Goal: Task Accomplishment & Management: Use online tool/utility

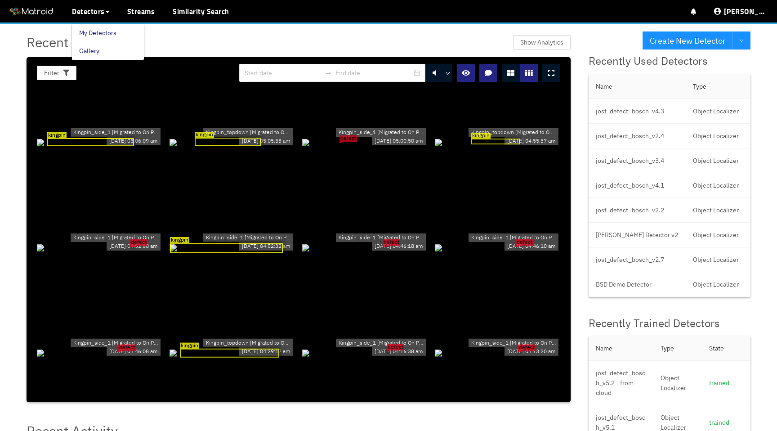
click at [106, 33] on link "My Detectors" at bounding box center [97, 33] width 37 height 18
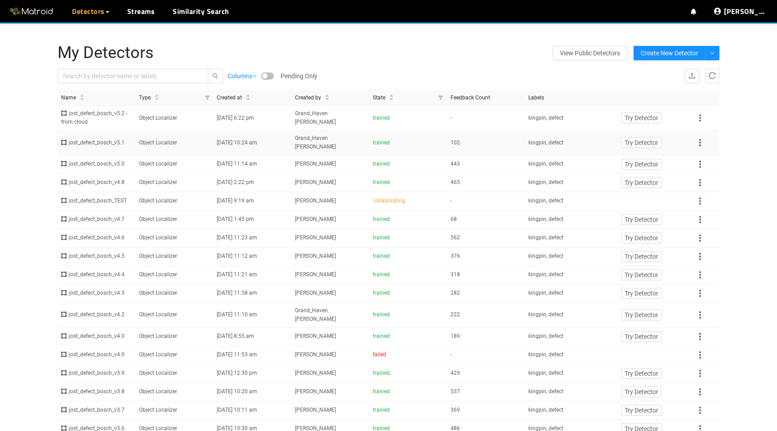
click at [176, 134] on td "Object Localizer" at bounding box center [174, 142] width 78 height 25
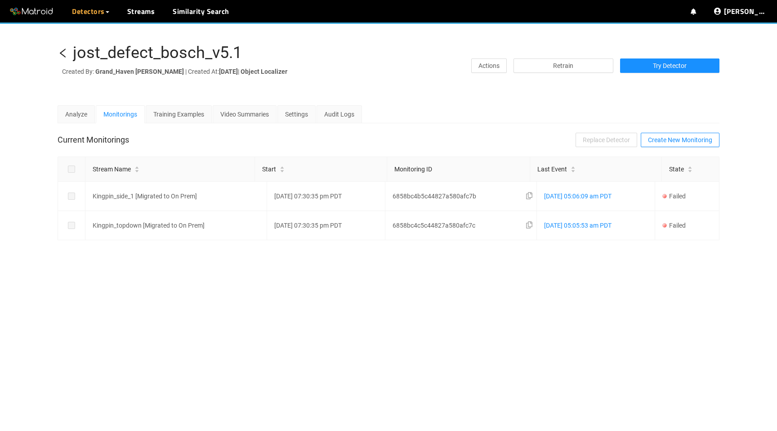
click at [62, 50] on icon "left" at bounding box center [63, 53] width 6 height 9
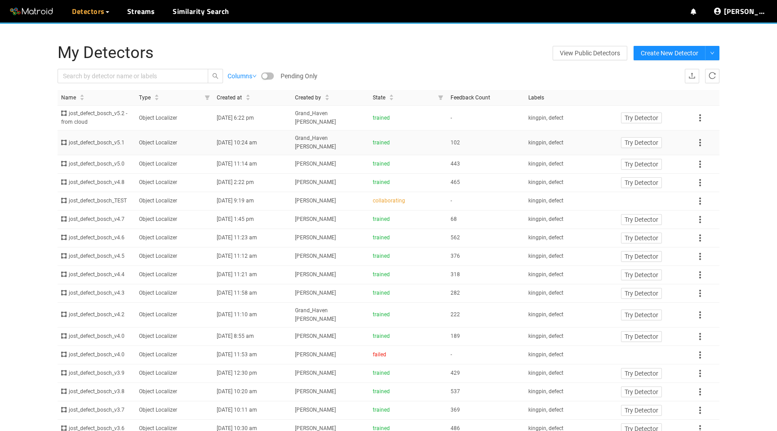
click at [127, 133] on td "jost_defect_bosch_v5.1" at bounding box center [97, 142] width 78 height 25
click at [119, 275] on div "jost_defect_bosch_v4.4" at bounding box center [96, 274] width 71 height 9
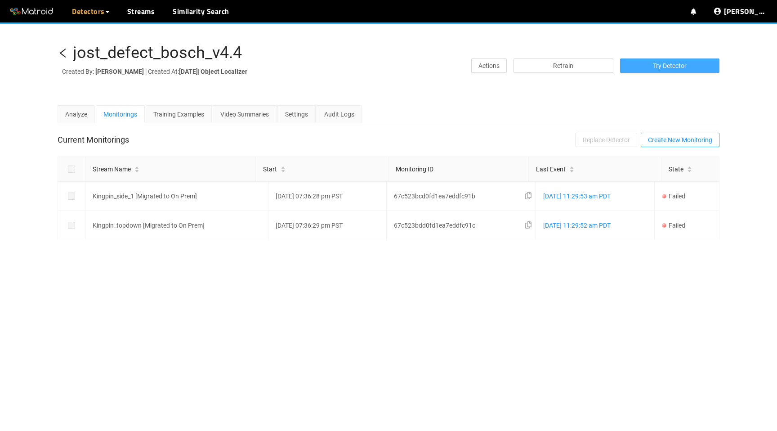
click at [680, 61] on span "Try Detector" at bounding box center [670, 66] width 34 height 10
click at [736, 51] on link "Disable Proxy" at bounding box center [722, 51] width 38 height 18
